Goal: Find specific page/section: Find specific page/section

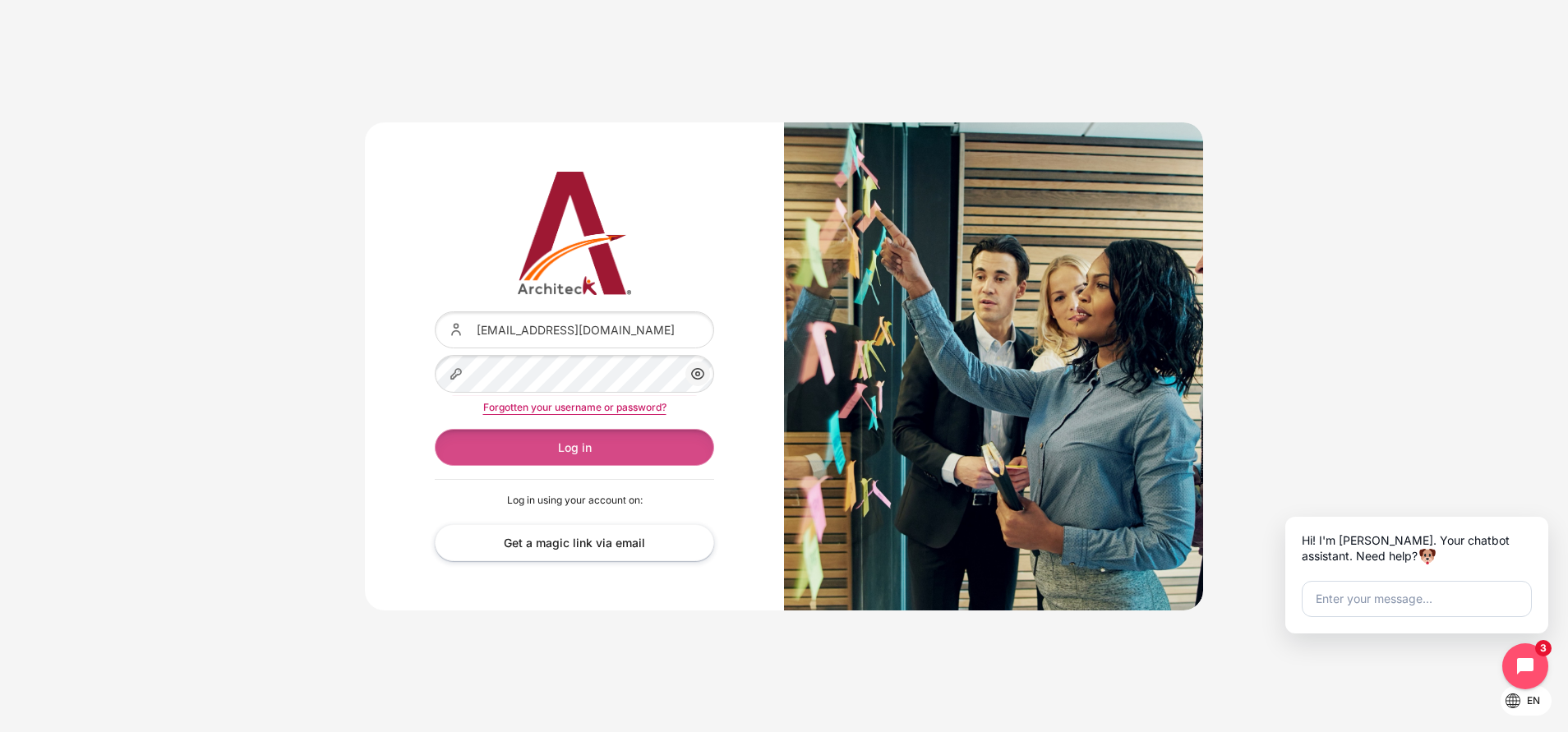
click at [608, 450] on button "Log in" at bounding box center [574, 447] width 279 height 37
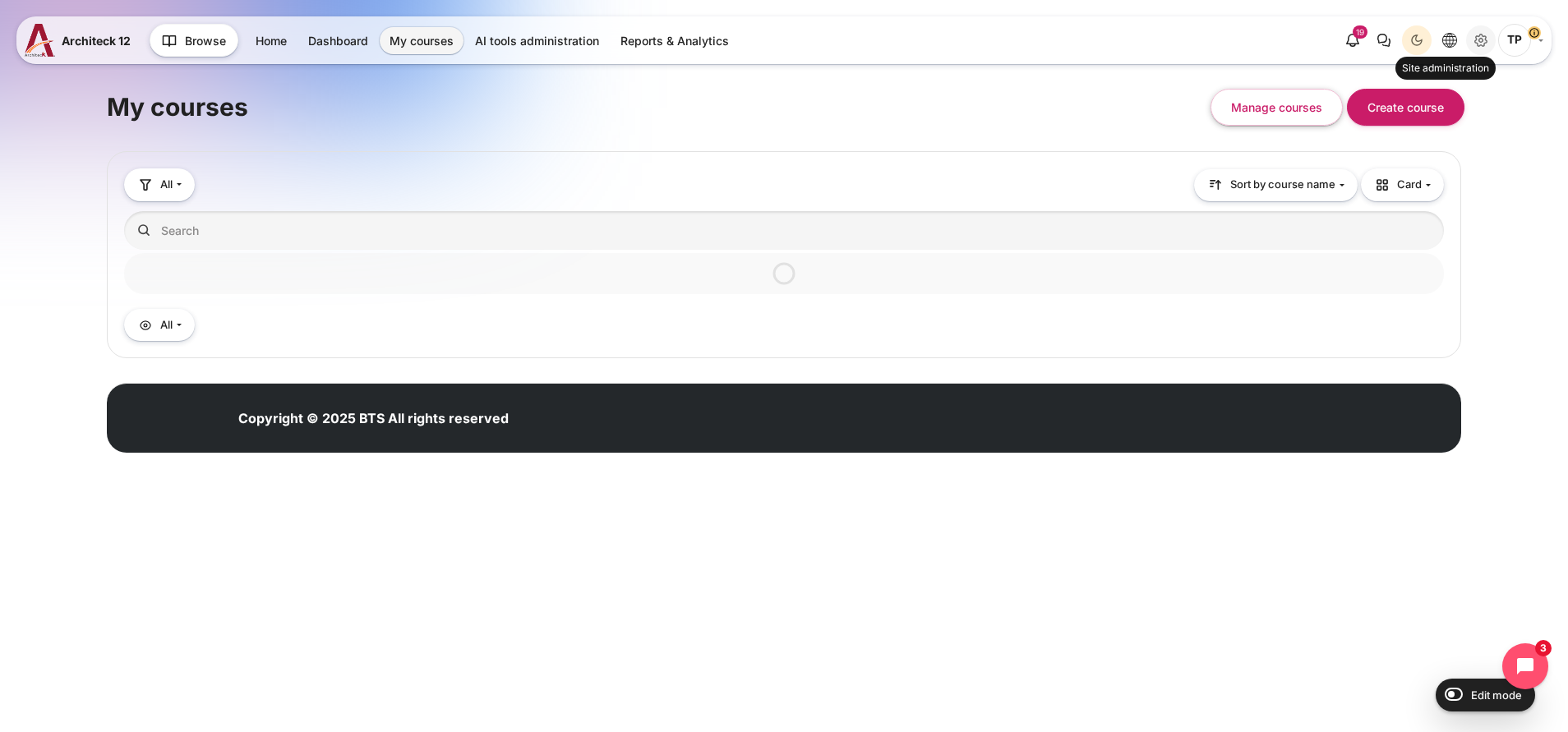
click at [1470, 41] on icon "Site administration" at bounding box center [1479, 40] width 19 height 19
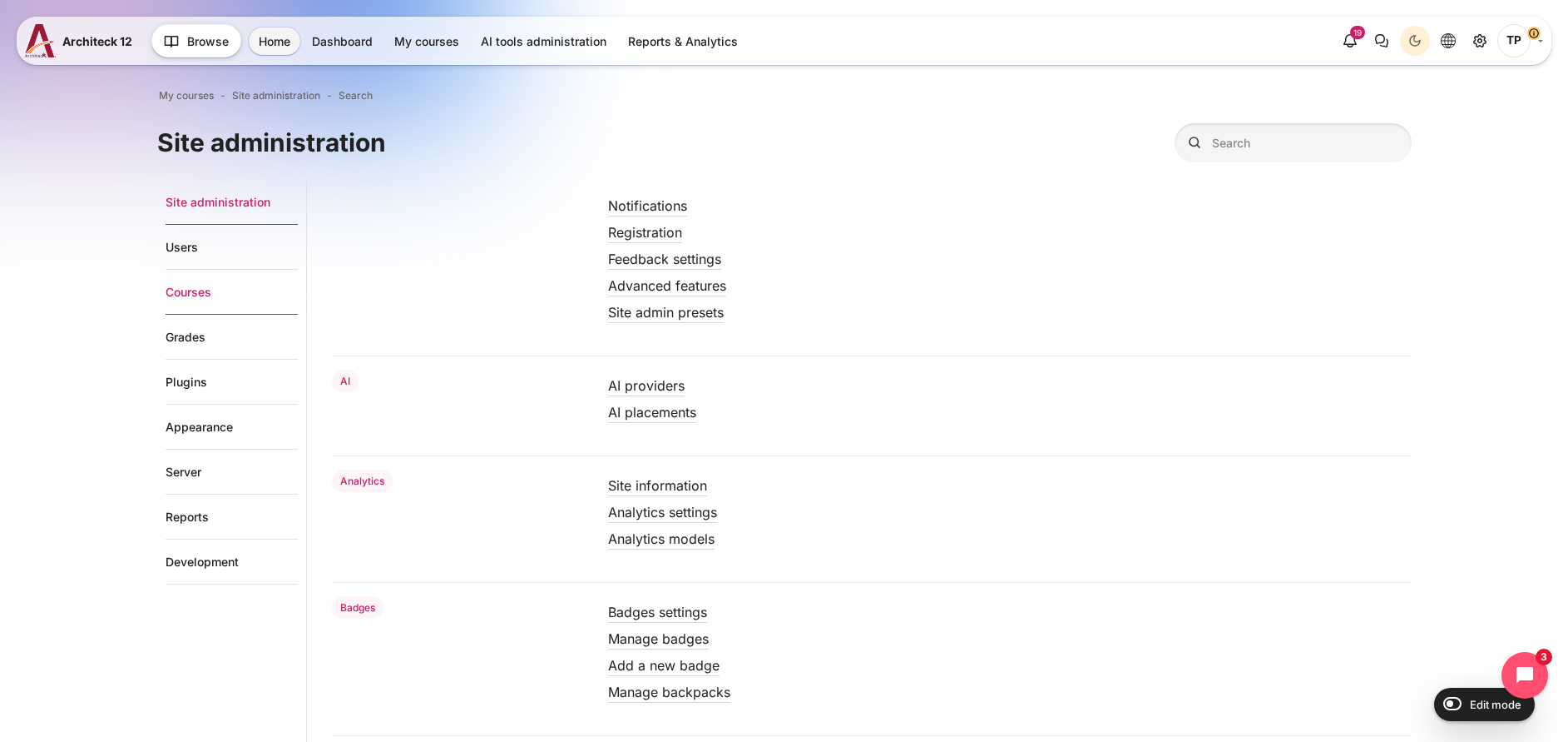
click at [165, 300] on link "Courses" at bounding box center [232, 293] width 133 height 45
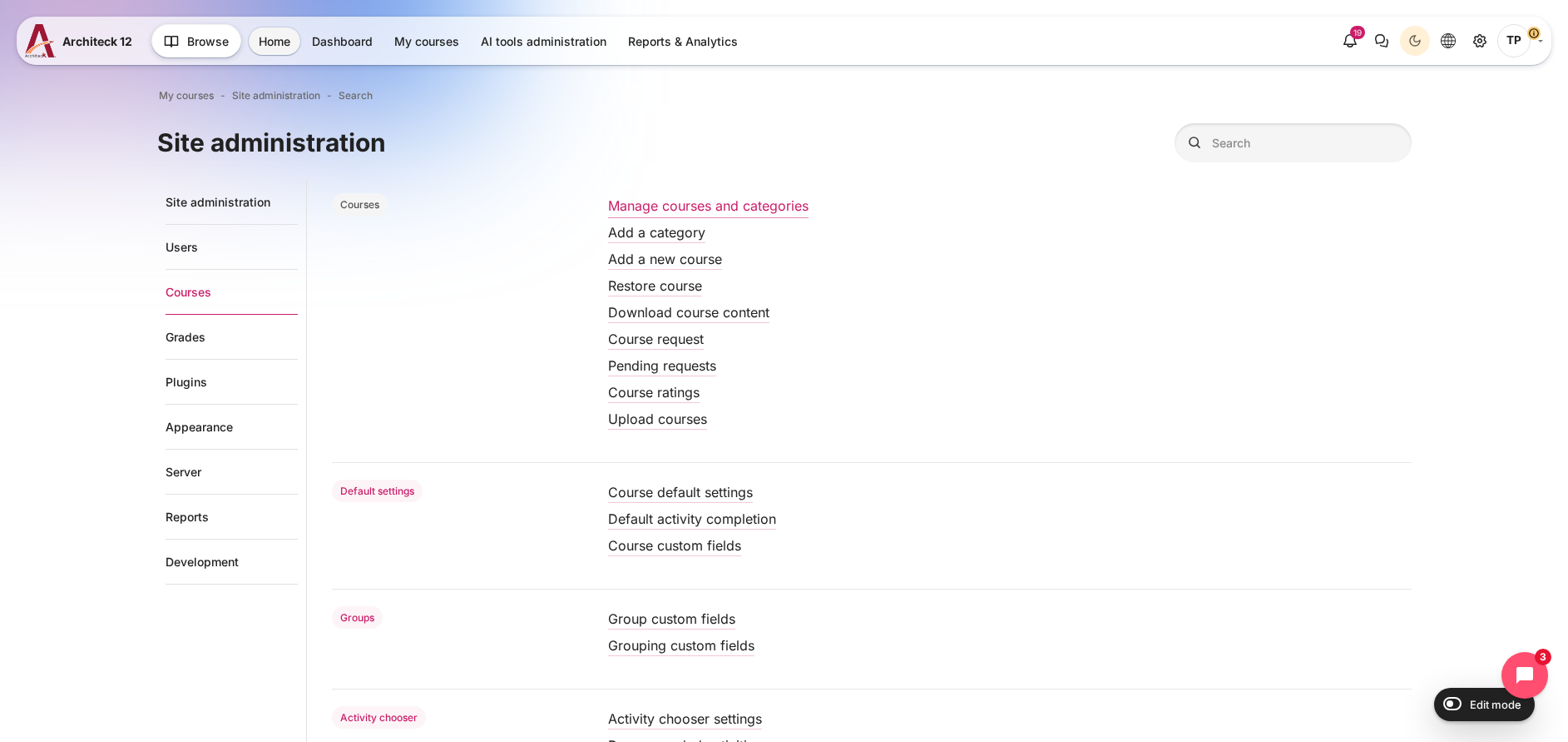
click at [630, 204] on link "Manage courses and categories" at bounding box center [708, 206] width 201 height 17
